Goal: Transaction & Acquisition: Purchase product/service

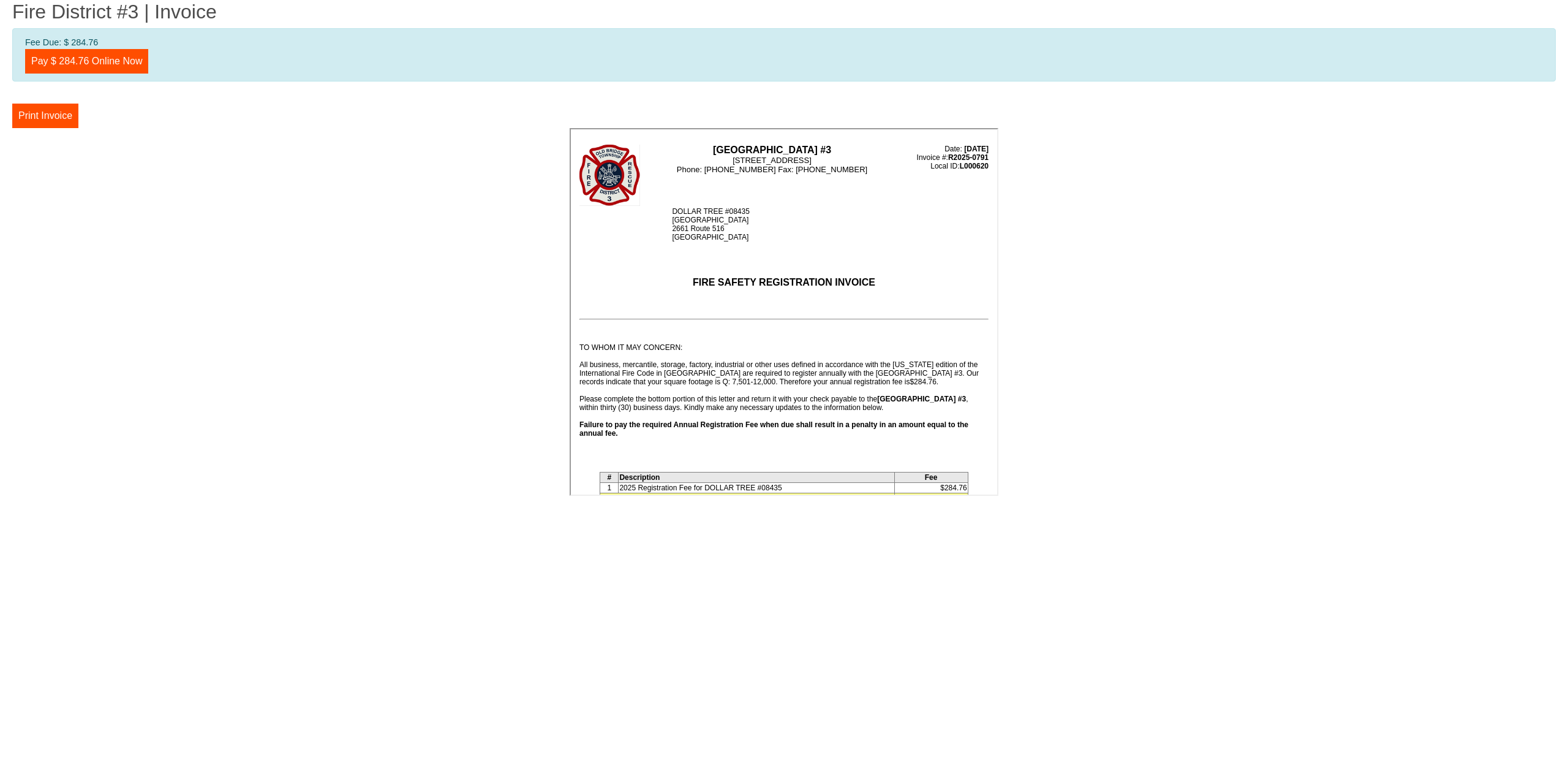
drag, startPoint x: 993, startPoint y: 188, endPoint x: 1575, endPoint y: 200, distance: 582.1
click at [59, 66] on link "Pay $ 284.76 Online Now" at bounding box center [87, 61] width 123 height 24
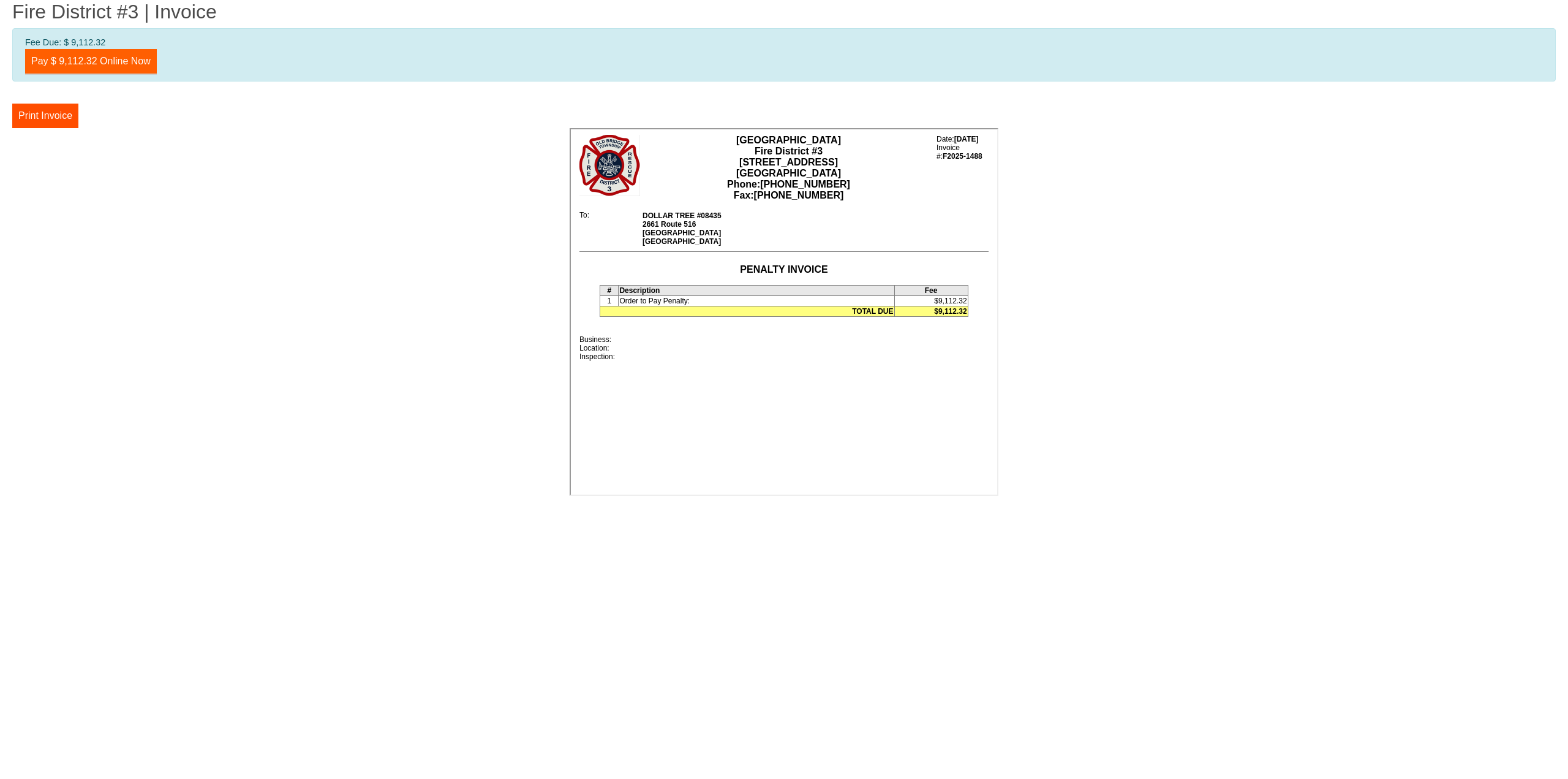
click at [90, 63] on link "Pay $ 9,112.32 Online Now" at bounding box center [91, 61] width 132 height 24
click at [105, 68] on link "Pay $ 9,112.32 Online Now" at bounding box center [91, 61] width 132 height 24
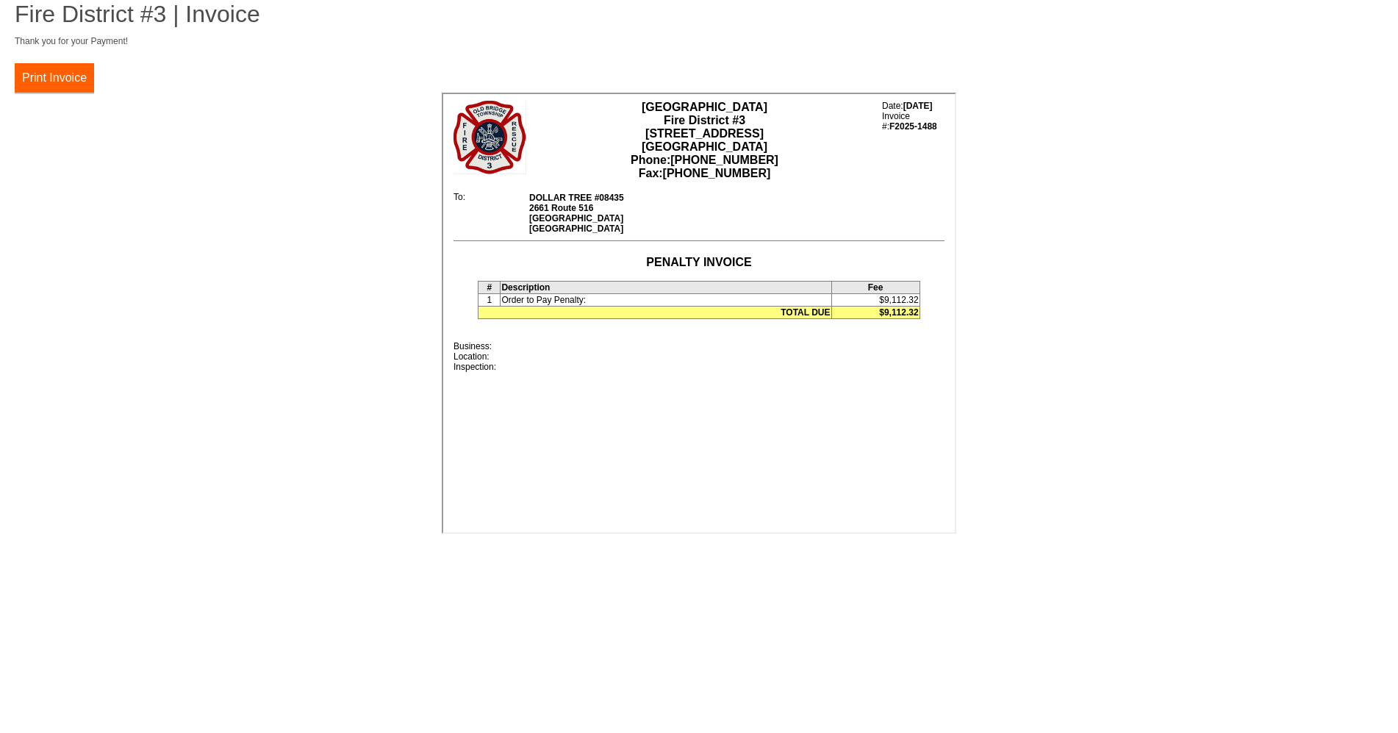
click at [88, 82] on button "Print Invoice" at bounding box center [54, 77] width 79 height 29
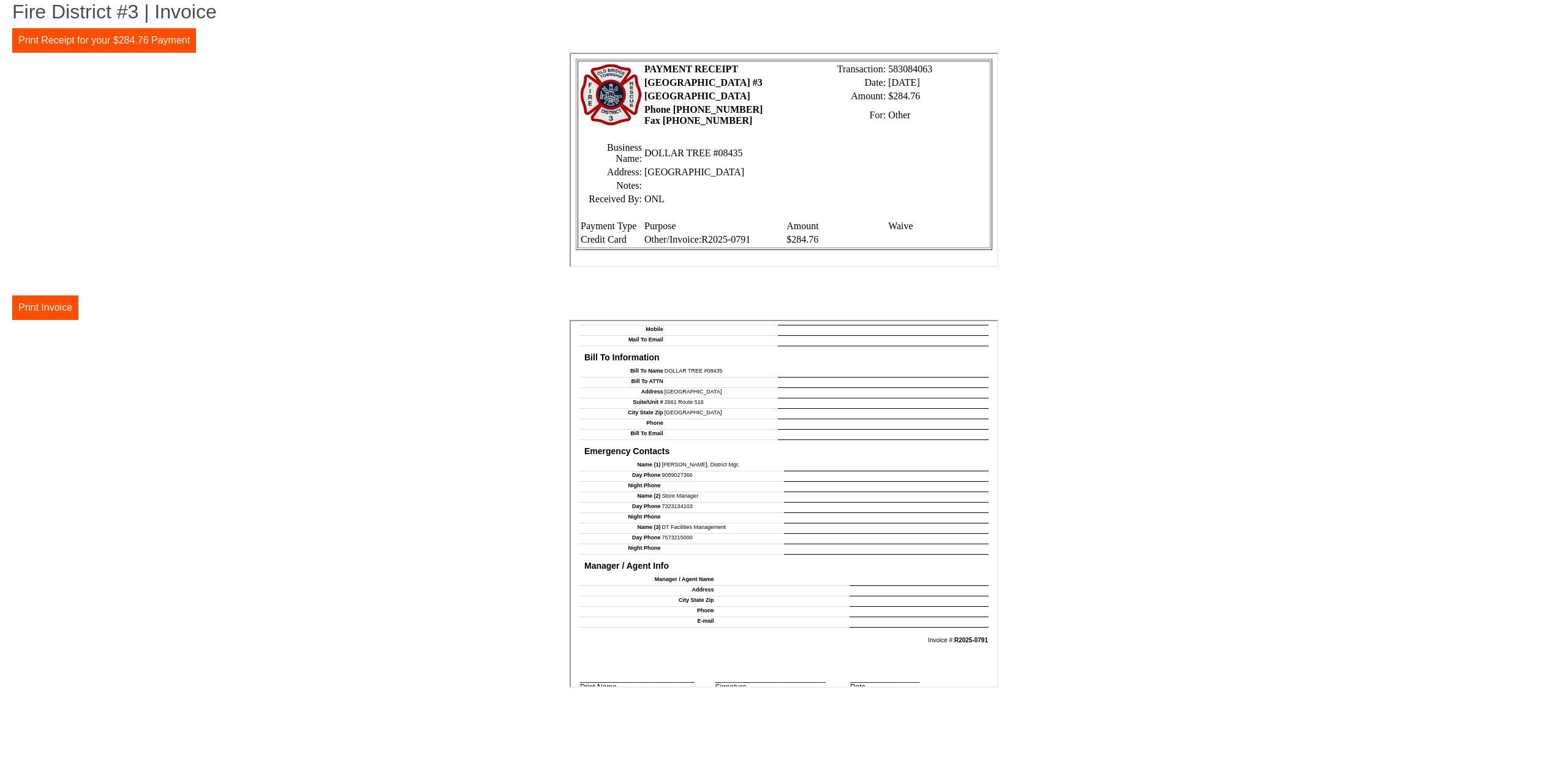
scroll to position [1013, 0]
click at [144, 35] on button "Print Receipt for your $284.76 Payment" at bounding box center [104, 40] width 183 height 24
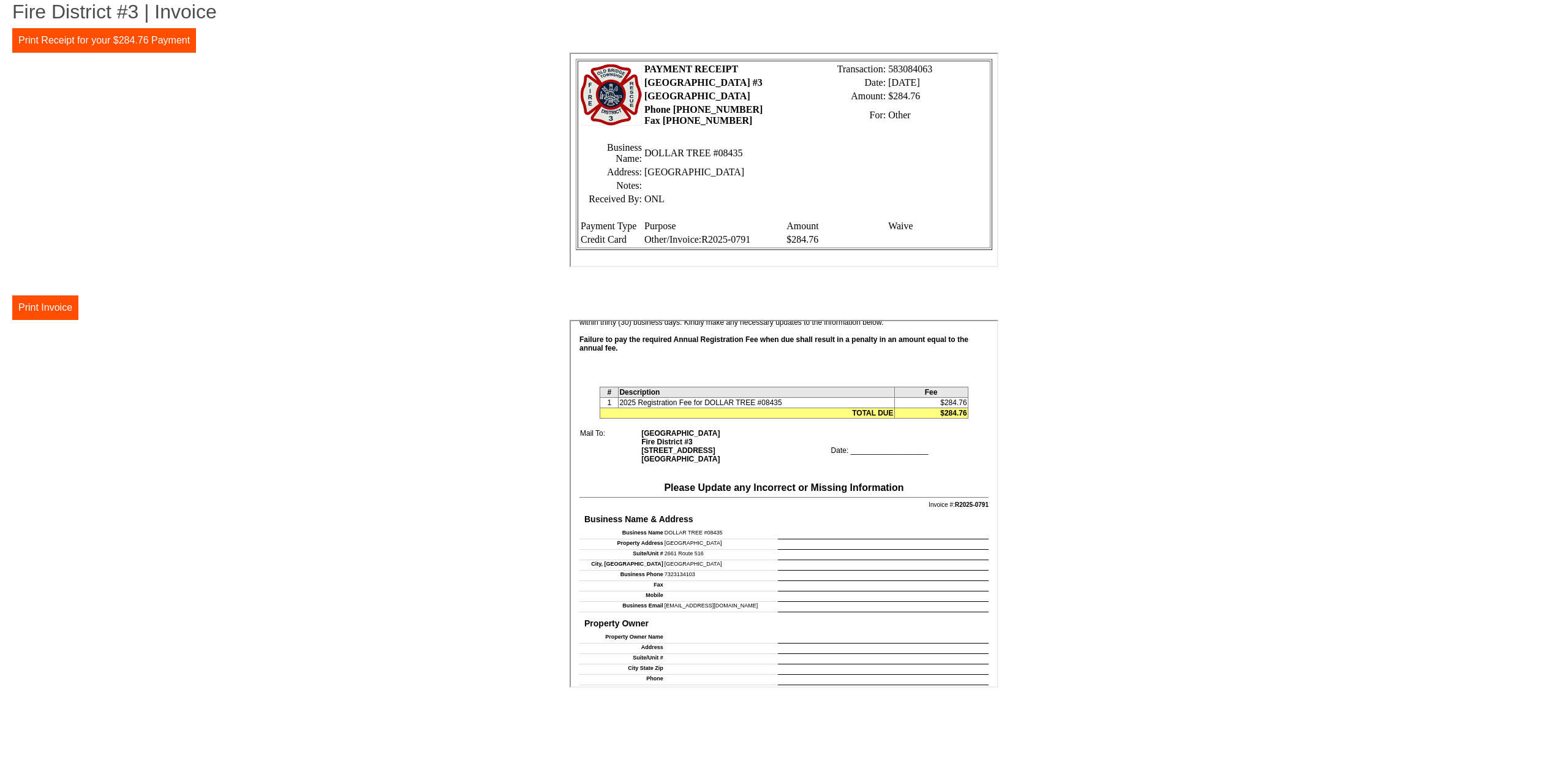
scroll to position [216, 0]
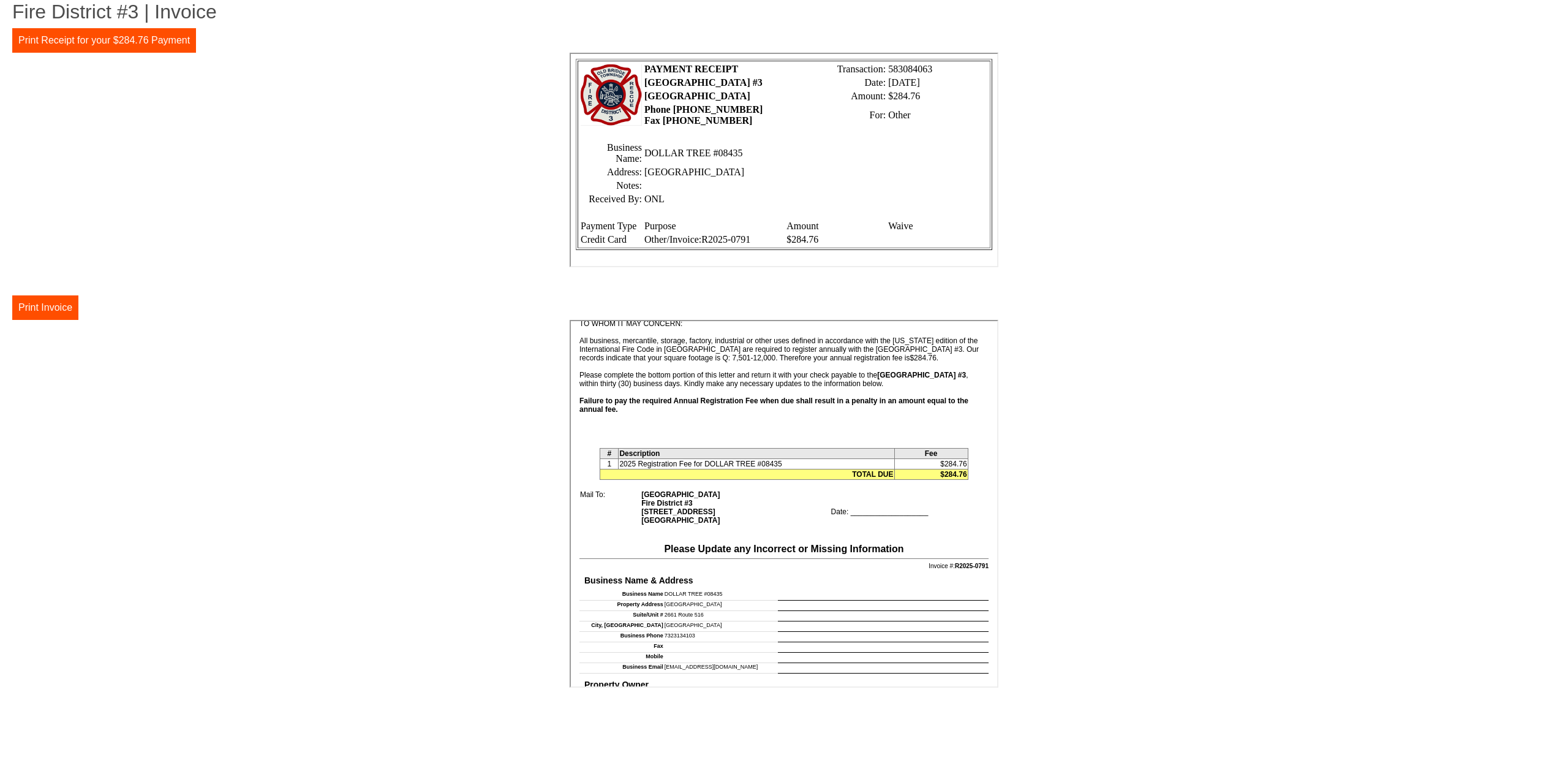
click at [842, 589] on td at bounding box center [882, 594] width 211 height 10
click at [814, 593] on td at bounding box center [882, 594] width 211 height 10
click at [804, 593] on td at bounding box center [882, 594] width 211 height 10
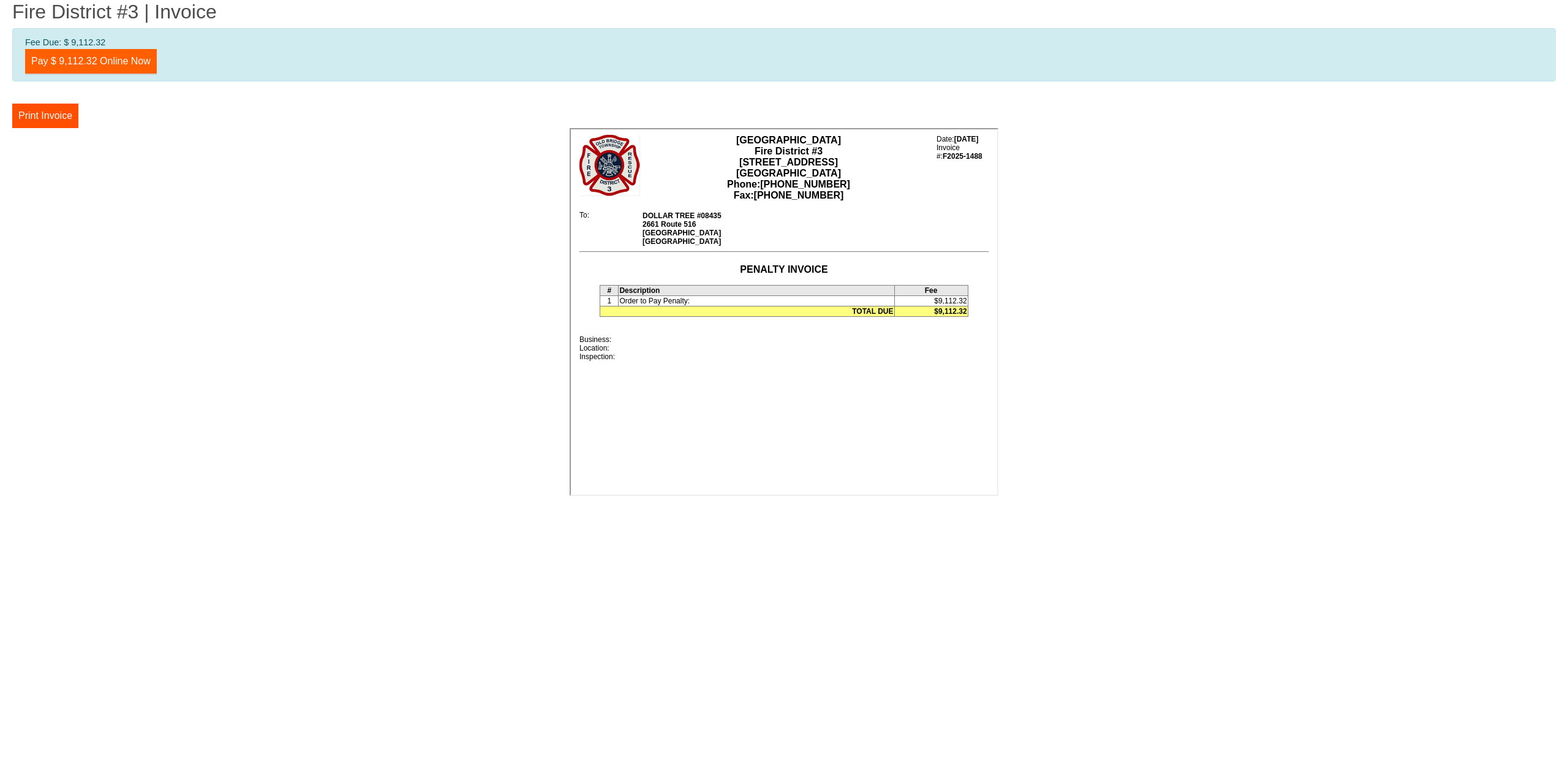
click at [144, 68] on link "Pay $ 9,112.32 Online Now" at bounding box center [91, 61] width 132 height 24
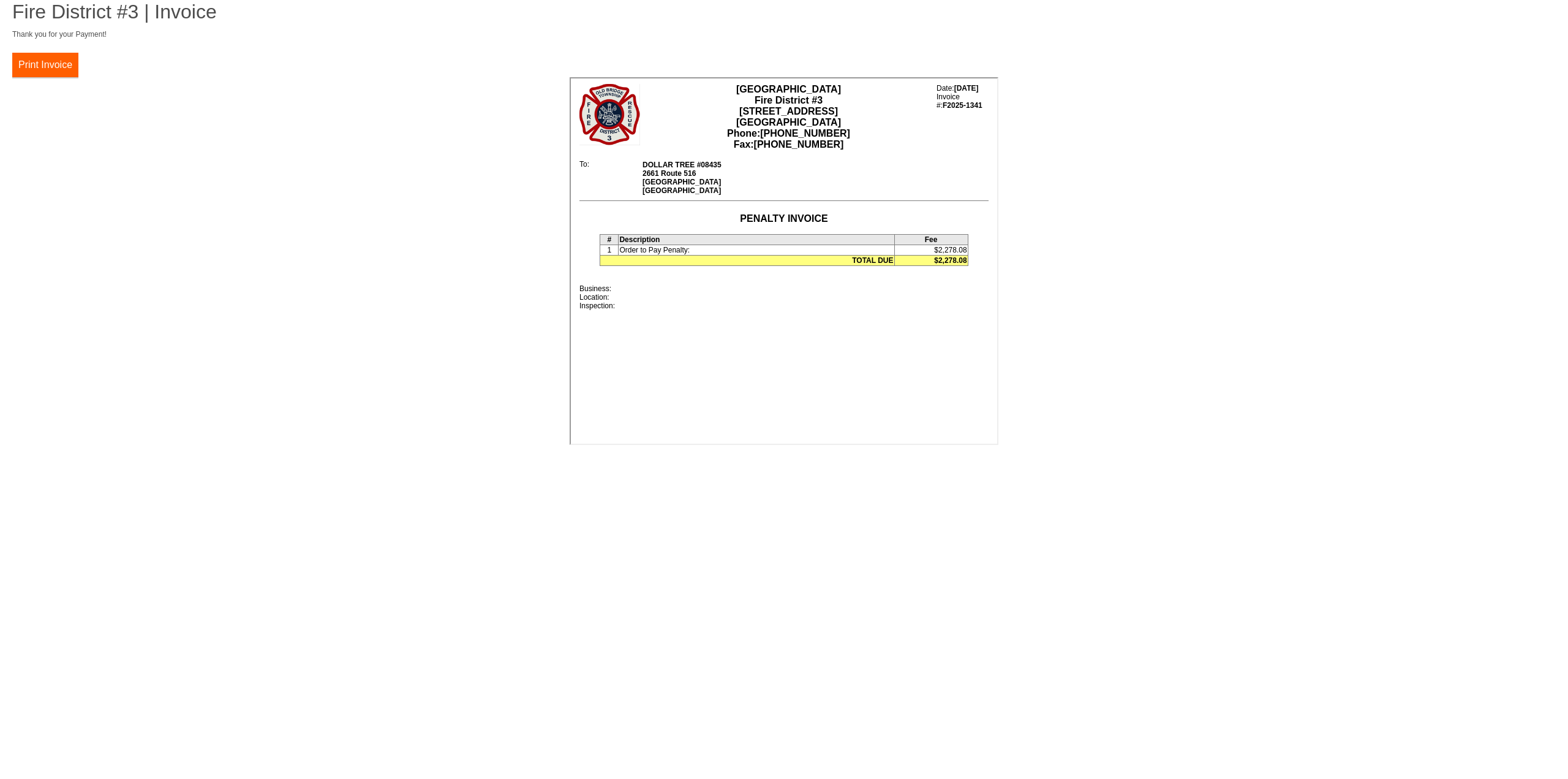
click at [64, 68] on button "Print Invoice" at bounding box center [45, 64] width 66 height 24
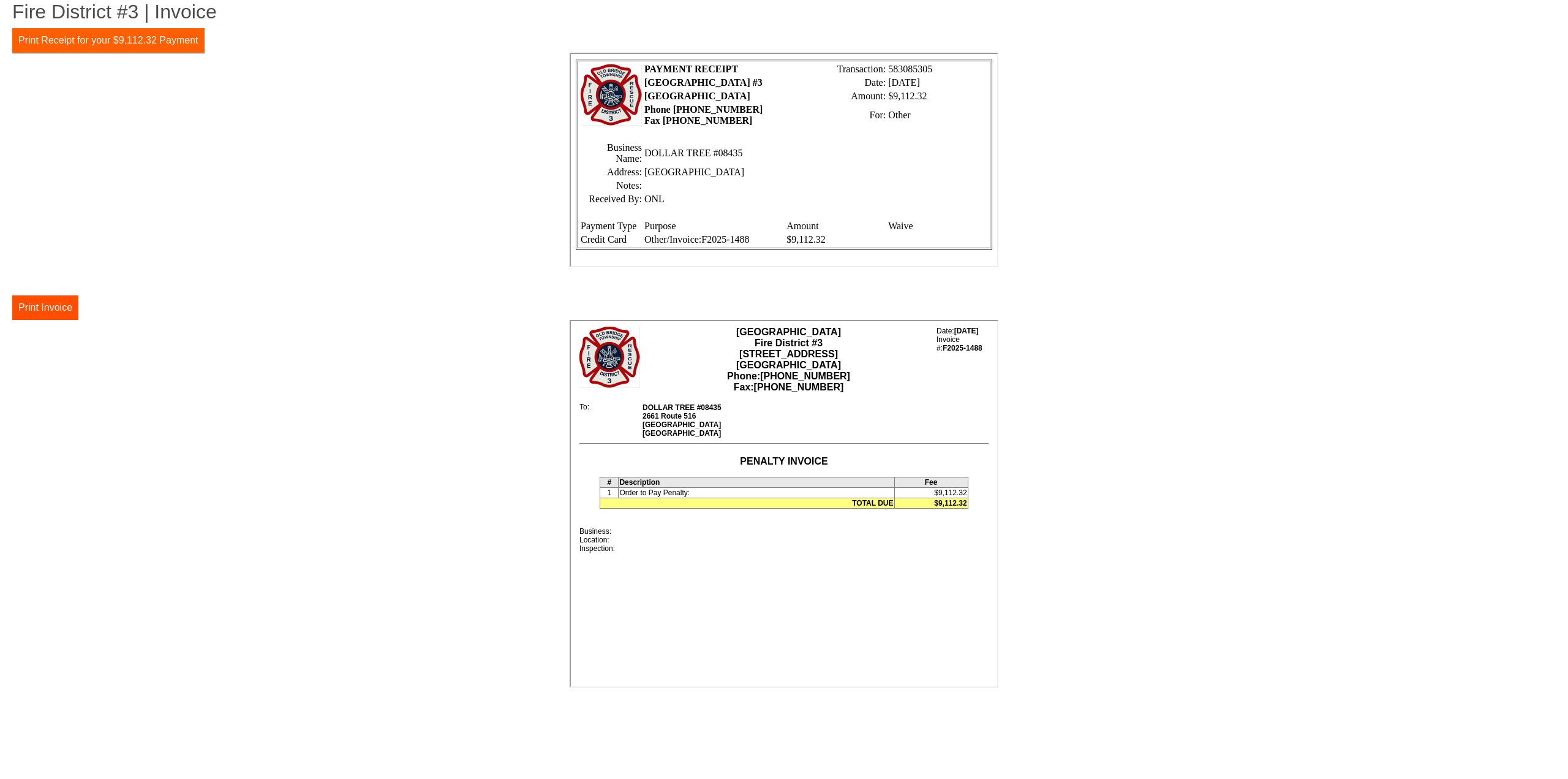
click at [163, 48] on button "Print Receipt for your $9,112.32 Payment" at bounding box center [108, 40] width 193 height 24
